Goal: Transaction & Acquisition: Download file/media

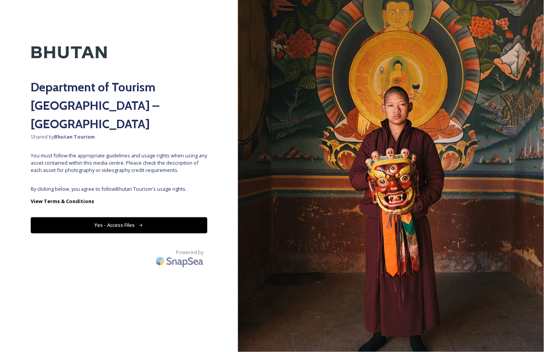
click at [137, 217] on button "Yes - Access Files" at bounding box center [119, 225] width 177 height 16
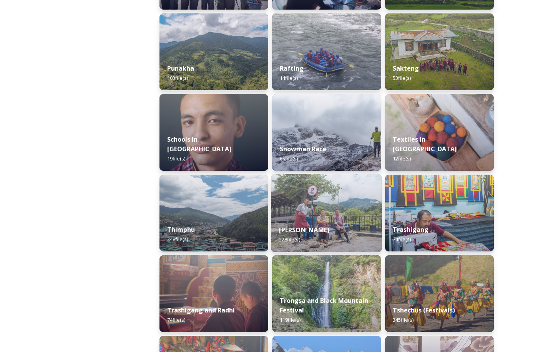
scroll to position [779, 0]
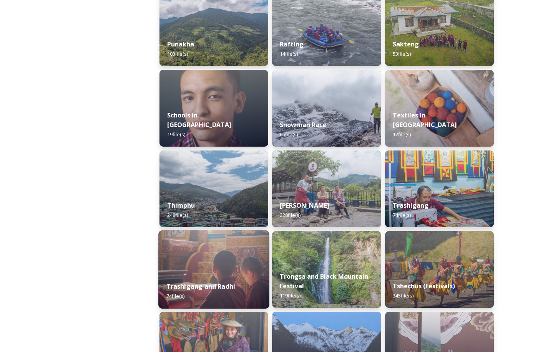
click at [237, 257] on img at bounding box center [213, 269] width 111 height 78
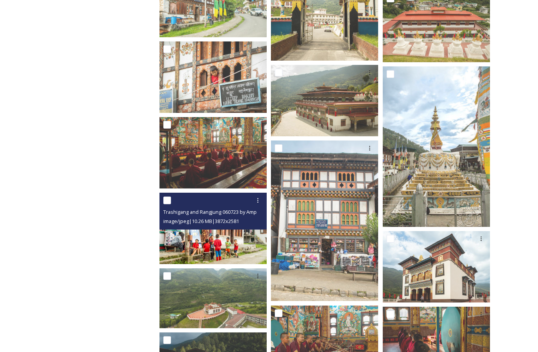
scroll to position [579, 0]
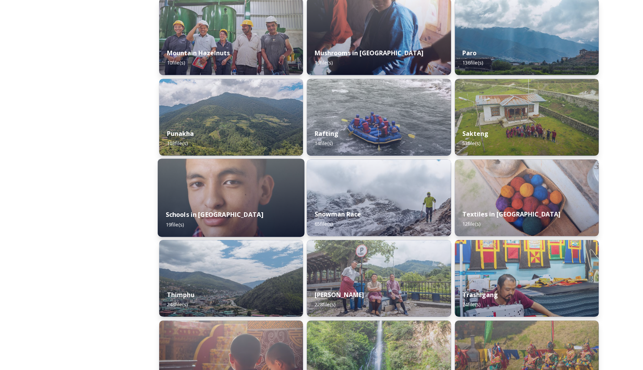
scroll to position [1207, 0]
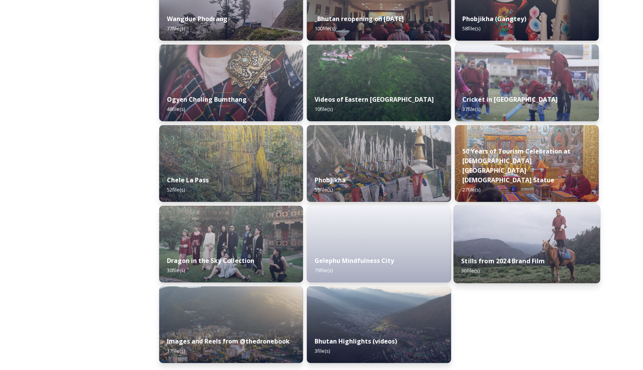
click at [490, 227] on img at bounding box center [527, 244] width 147 height 78
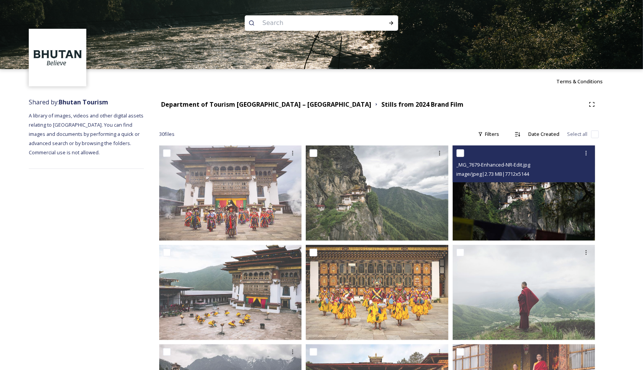
click at [499, 196] on img at bounding box center [524, 193] width 143 height 95
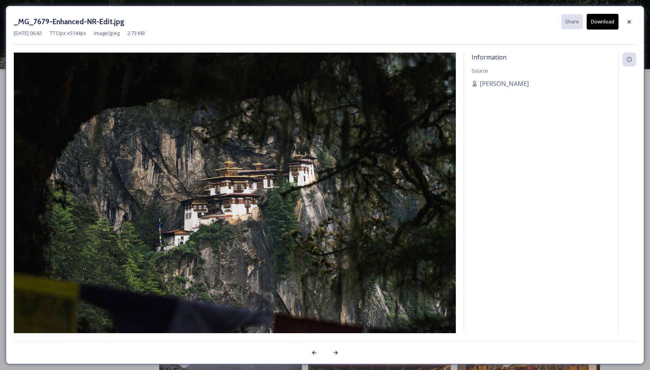
click at [544, 21] on button "Download" at bounding box center [603, 22] width 32 height 16
click at [337, 350] on icon at bounding box center [336, 353] width 6 height 6
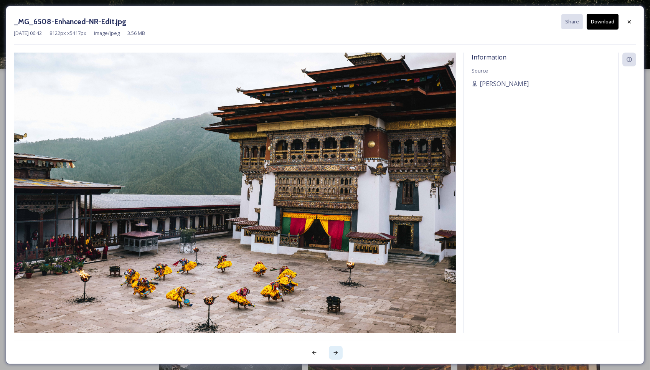
click at [337, 350] on icon at bounding box center [336, 353] width 6 height 6
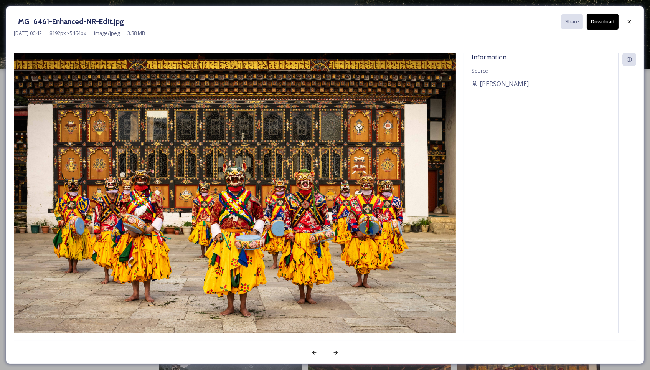
click at [544, 25] on button "Download" at bounding box center [603, 22] width 32 height 16
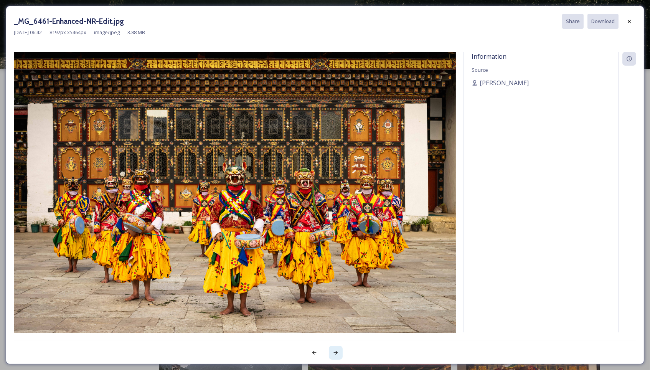
click at [337, 352] on icon at bounding box center [336, 353] width 6 height 6
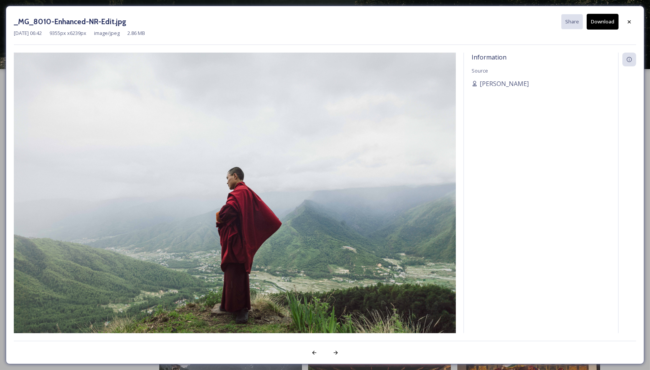
click at [544, 22] on button "Download" at bounding box center [603, 22] width 32 height 16
click at [336, 350] on icon at bounding box center [336, 353] width 6 height 6
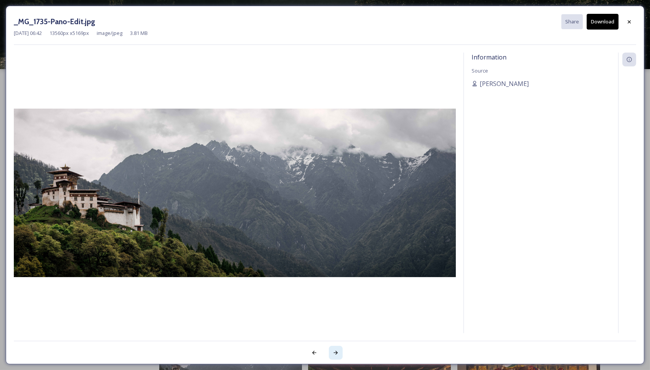
click at [336, 350] on icon at bounding box center [336, 353] width 6 height 6
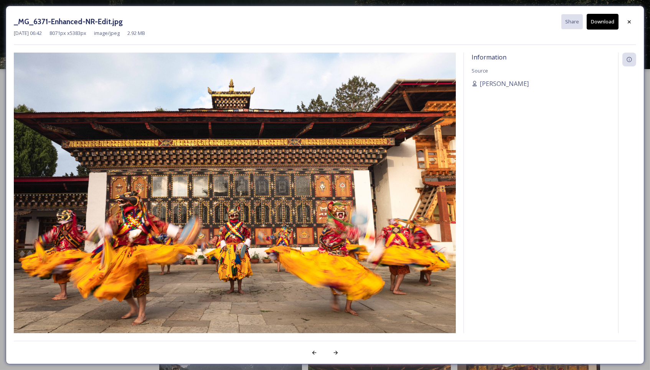
click at [544, 26] on button "Download" at bounding box center [603, 22] width 32 height 16
click at [336, 352] on div at bounding box center [336, 353] width 14 height 14
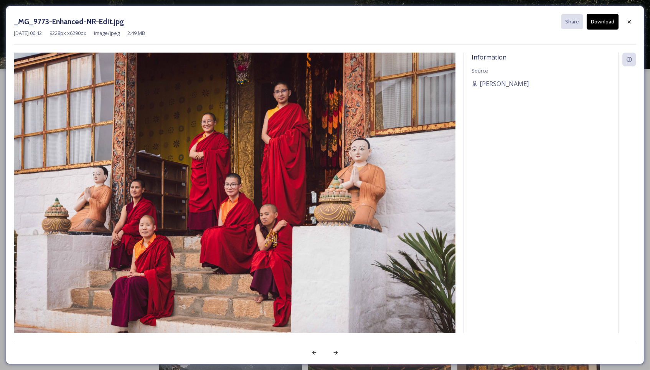
click at [544, 24] on button "Download" at bounding box center [603, 22] width 32 height 16
click at [333, 350] on icon at bounding box center [336, 353] width 6 height 6
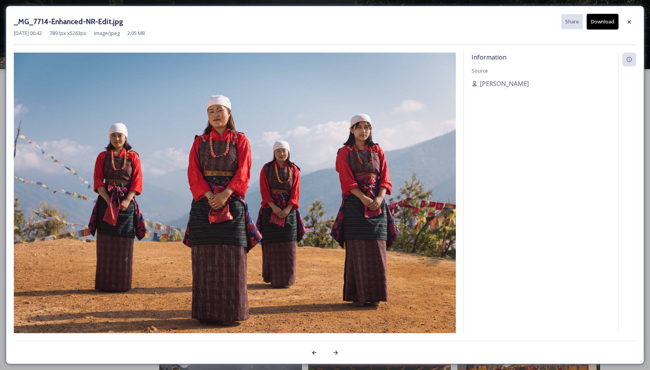
click at [544, 24] on button "Download" at bounding box center [603, 22] width 32 height 16
click at [333, 350] on icon at bounding box center [336, 353] width 6 height 6
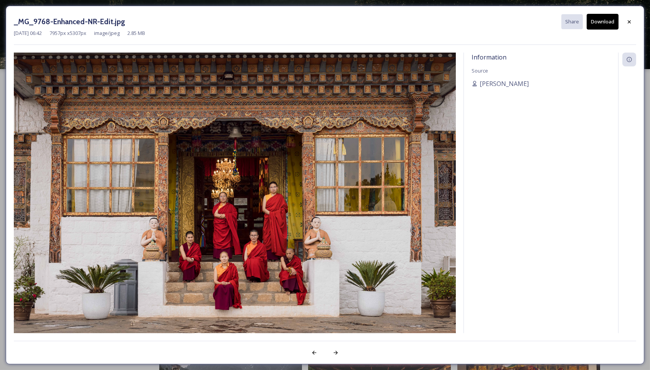
click at [544, 22] on button "Download" at bounding box center [603, 22] width 32 height 16
click at [338, 352] on icon at bounding box center [336, 353] width 6 height 6
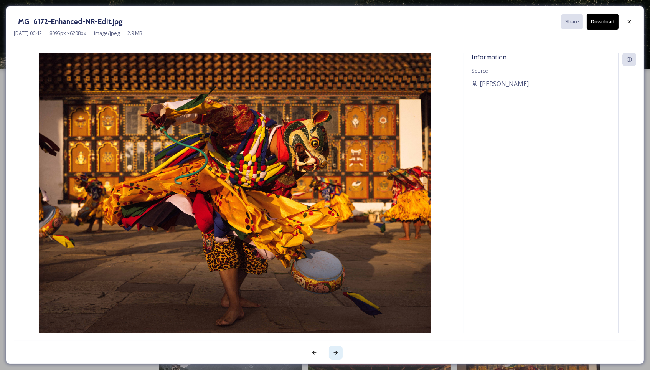
click at [338, 352] on icon at bounding box center [336, 353] width 6 height 6
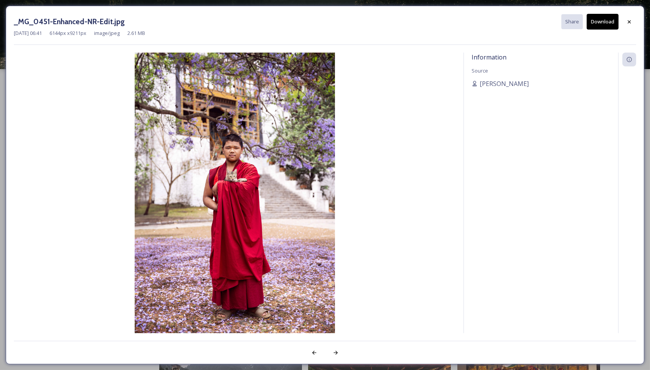
click at [544, 19] on button "Download" at bounding box center [603, 22] width 32 height 16
click at [333, 352] on div at bounding box center [336, 353] width 14 height 14
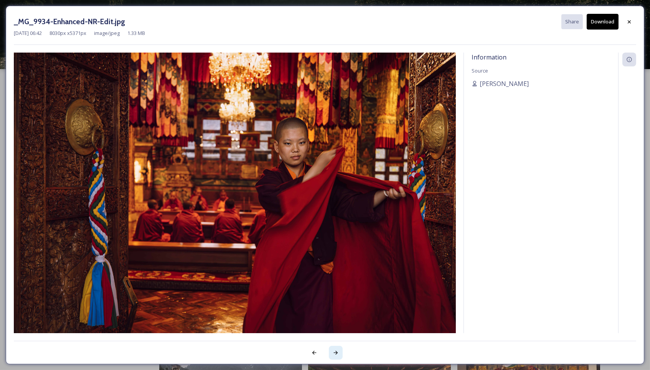
click at [333, 352] on div at bounding box center [336, 353] width 14 height 14
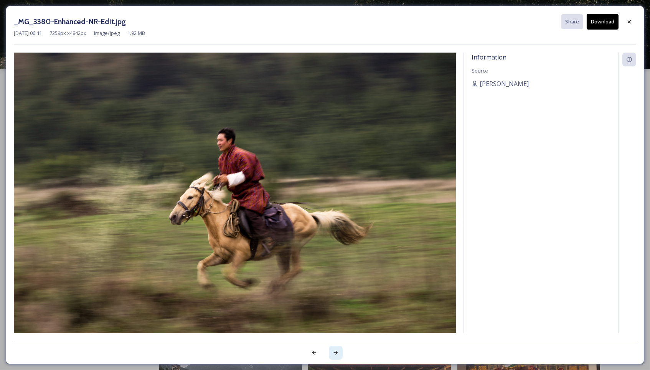
click at [333, 352] on div at bounding box center [336, 353] width 14 height 14
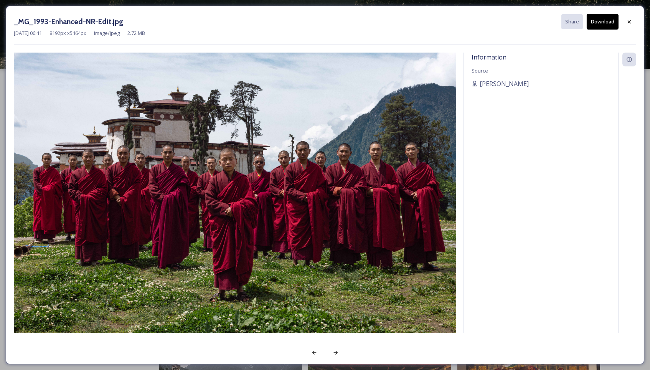
click at [544, 18] on button "Download" at bounding box center [603, 22] width 32 height 16
click at [339, 350] on icon at bounding box center [336, 353] width 6 height 6
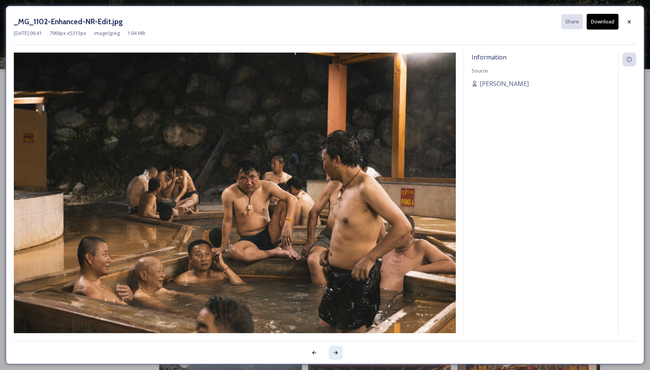
click at [339, 350] on icon at bounding box center [336, 353] width 6 height 6
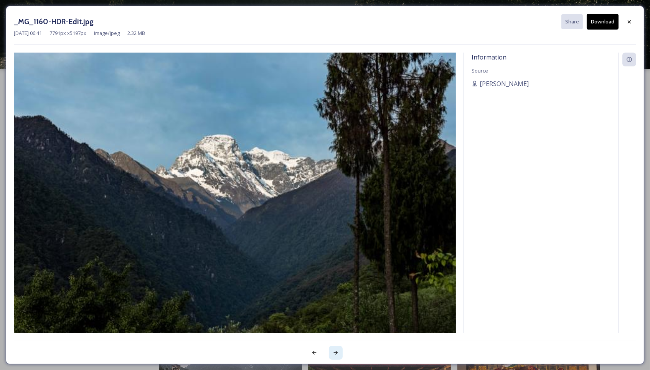
click at [339, 350] on icon at bounding box center [336, 353] width 6 height 6
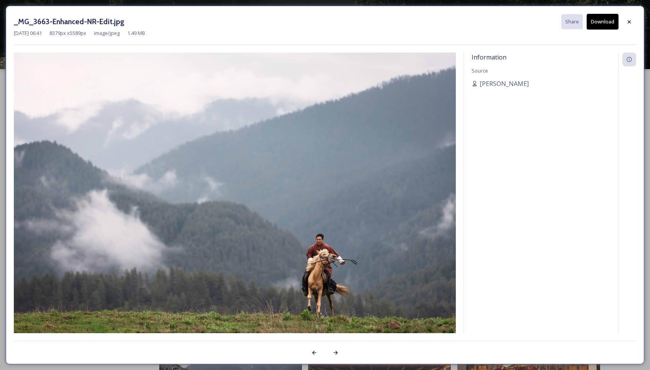
click at [544, 20] on button "Download" at bounding box center [603, 22] width 32 height 16
click at [334, 351] on icon at bounding box center [336, 353] width 6 height 6
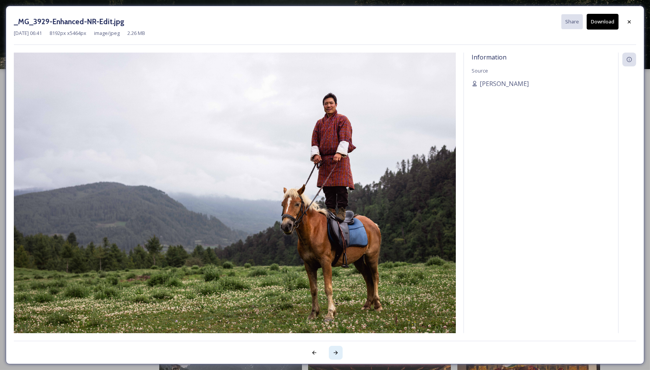
click at [334, 351] on icon at bounding box center [336, 353] width 6 height 6
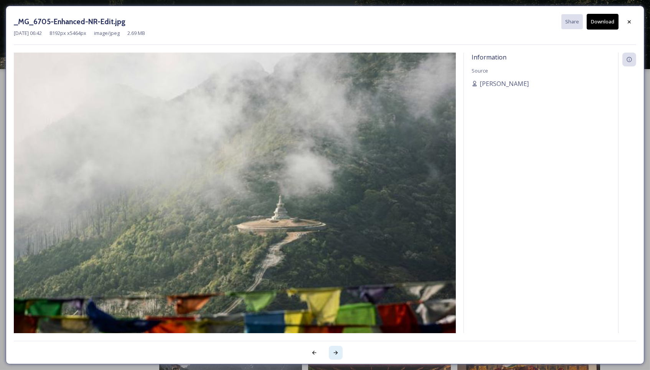
click at [334, 351] on icon at bounding box center [336, 353] width 6 height 6
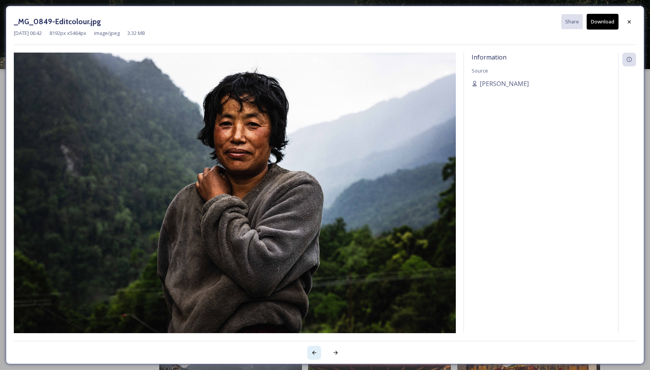
click at [311, 352] on div at bounding box center [315, 353] width 14 height 14
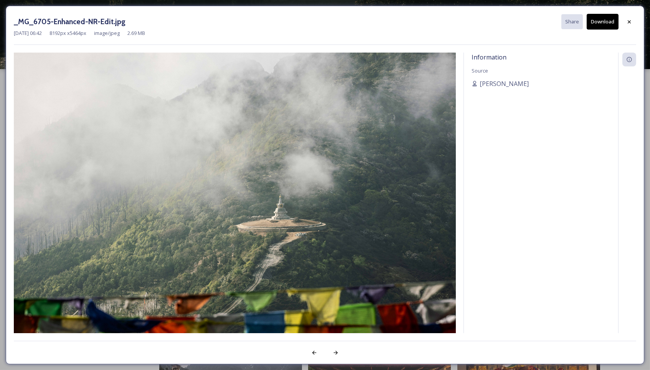
click at [544, 20] on button "Download" at bounding box center [603, 22] width 32 height 16
click at [334, 352] on icon at bounding box center [336, 353] width 4 height 4
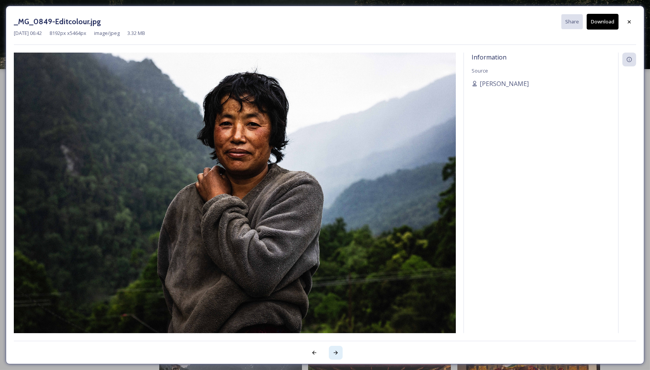
click at [334, 352] on icon at bounding box center [336, 353] width 4 height 4
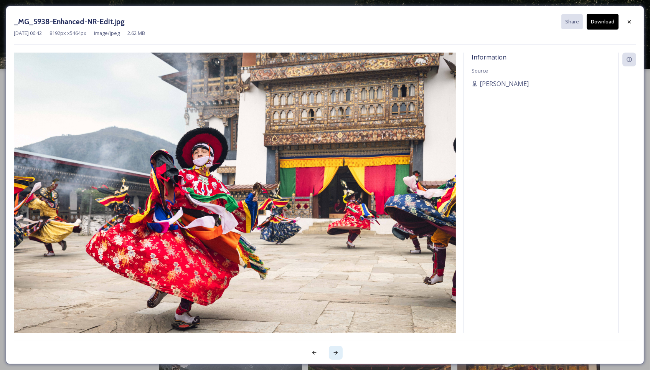
click at [334, 352] on icon at bounding box center [336, 353] width 4 height 4
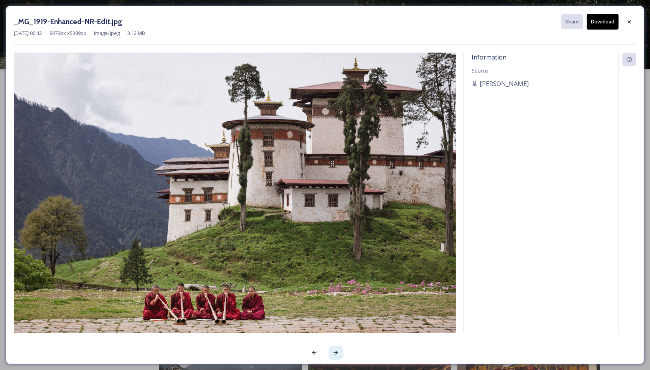
click at [334, 352] on icon at bounding box center [336, 353] width 4 height 4
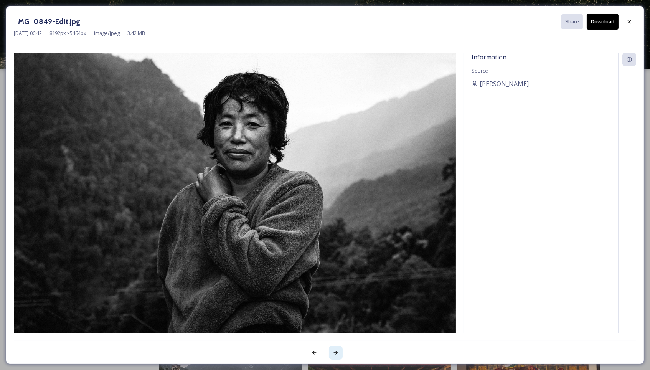
click at [334, 352] on icon at bounding box center [336, 353] width 4 height 4
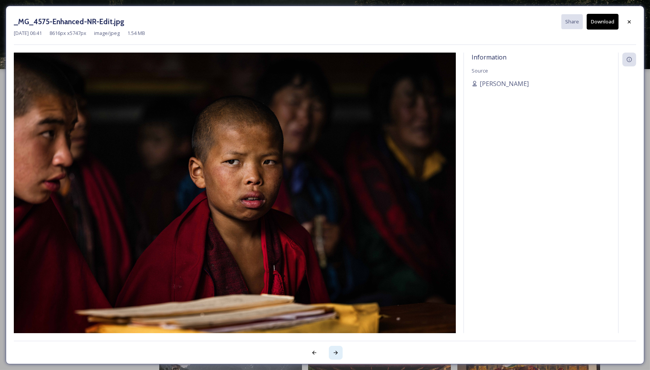
click at [334, 352] on icon at bounding box center [336, 353] width 4 height 4
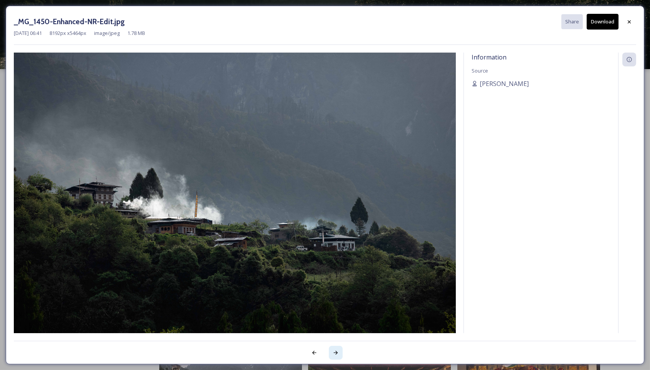
click at [334, 352] on icon at bounding box center [336, 353] width 4 height 4
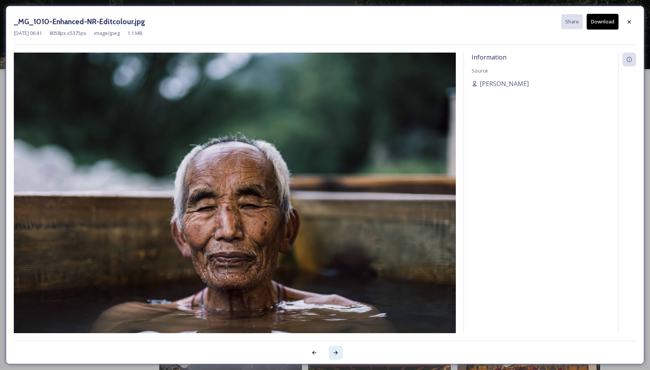
click at [334, 352] on icon at bounding box center [336, 353] width 4 height 4
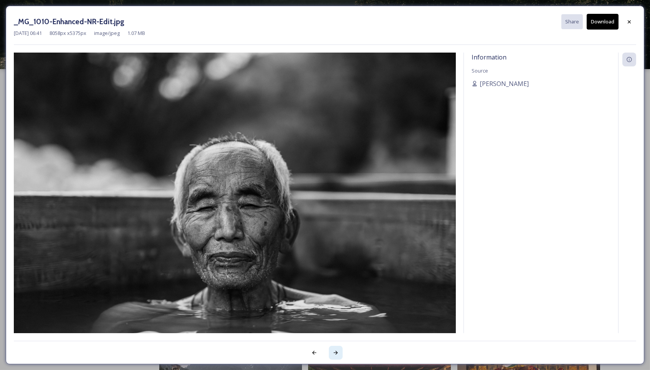
click at [334, 352] on icon at bounding box center [336, 353] width 4 height 4
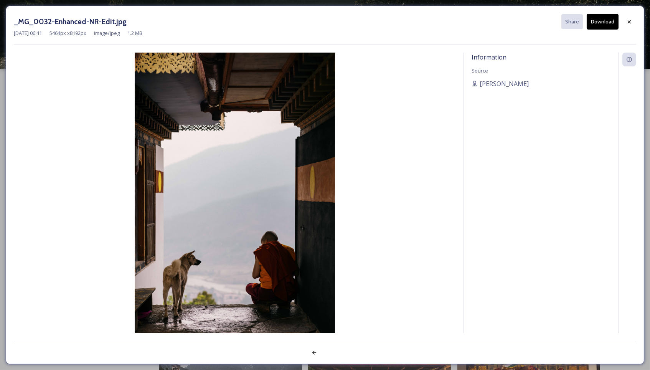
click at [334, 352] on div at bounding box center [325, 348] width 623 height 15
click at [544, 23] on icon at bounding box center [630, 22] width 6 height 6
